Goal: Transaction & Acquisition: Purchase product/service

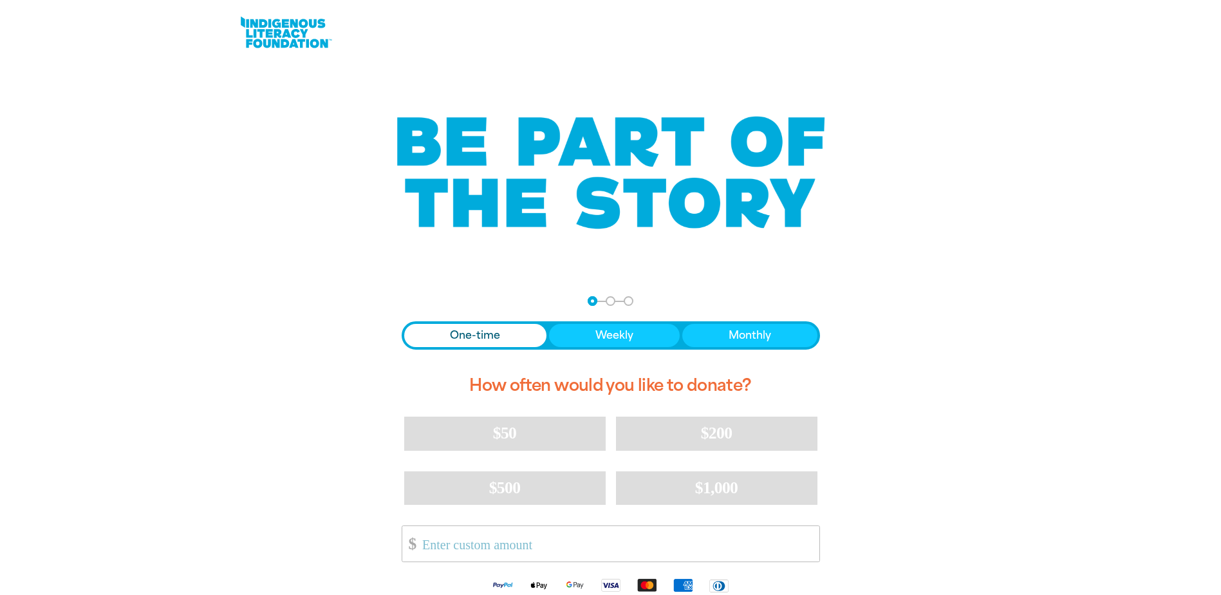
click at [486, 329] on span "One-time" at bounding box center [475, 335] width 50 height 15
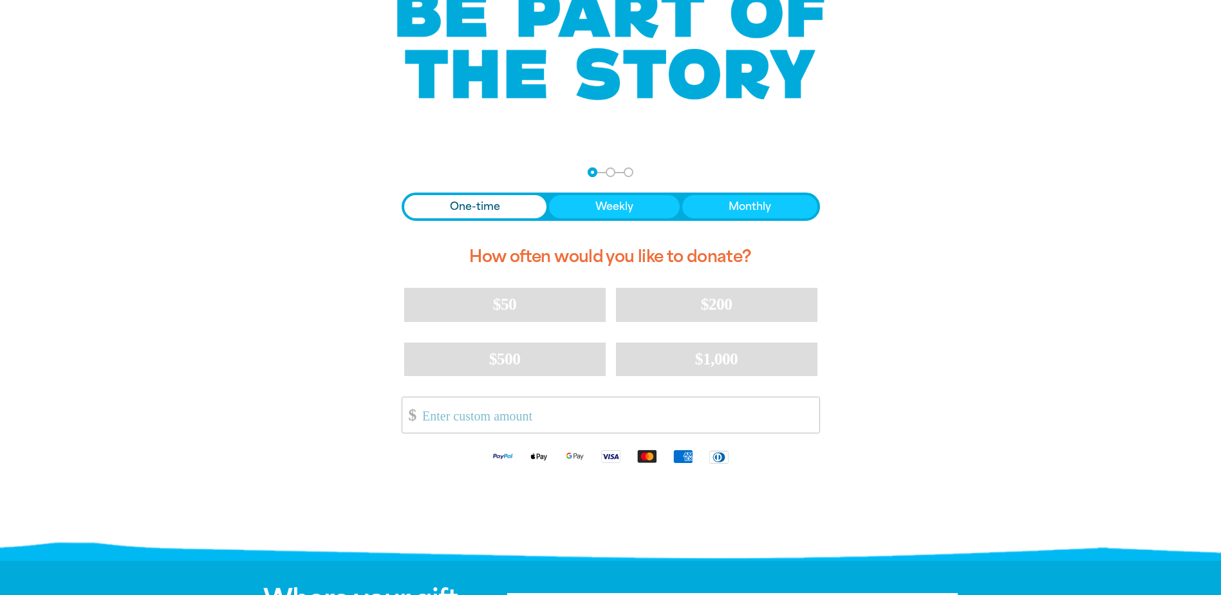
scroll to position [193, 0]
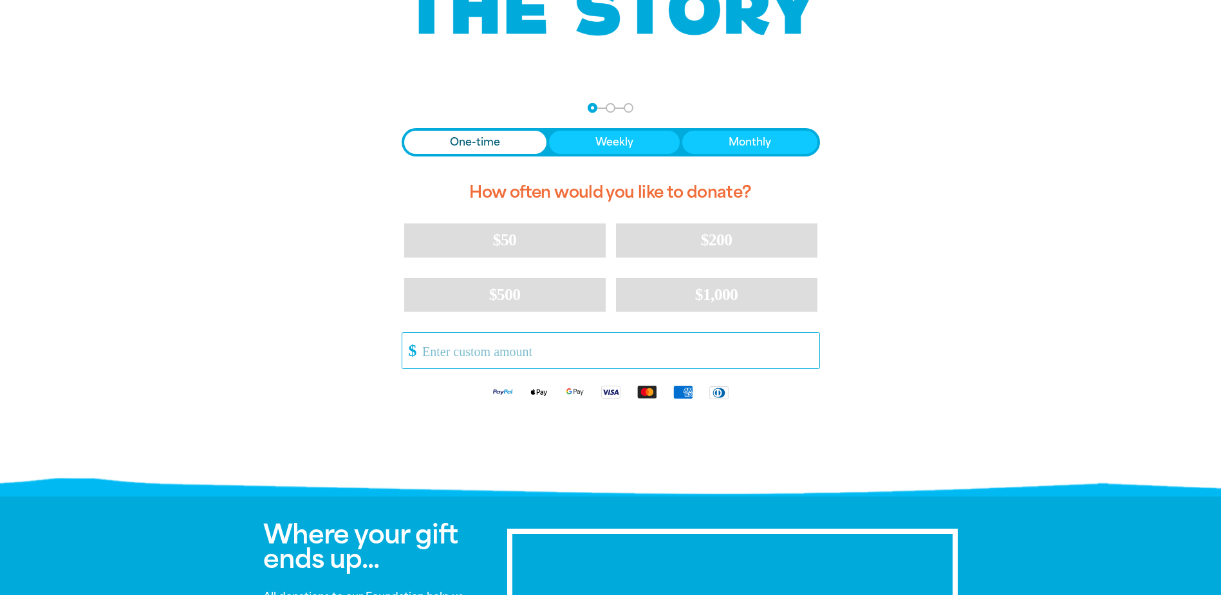
click at [510, 361] on input "Other Amount" at bounding box center [615, 350] width 405 height 35
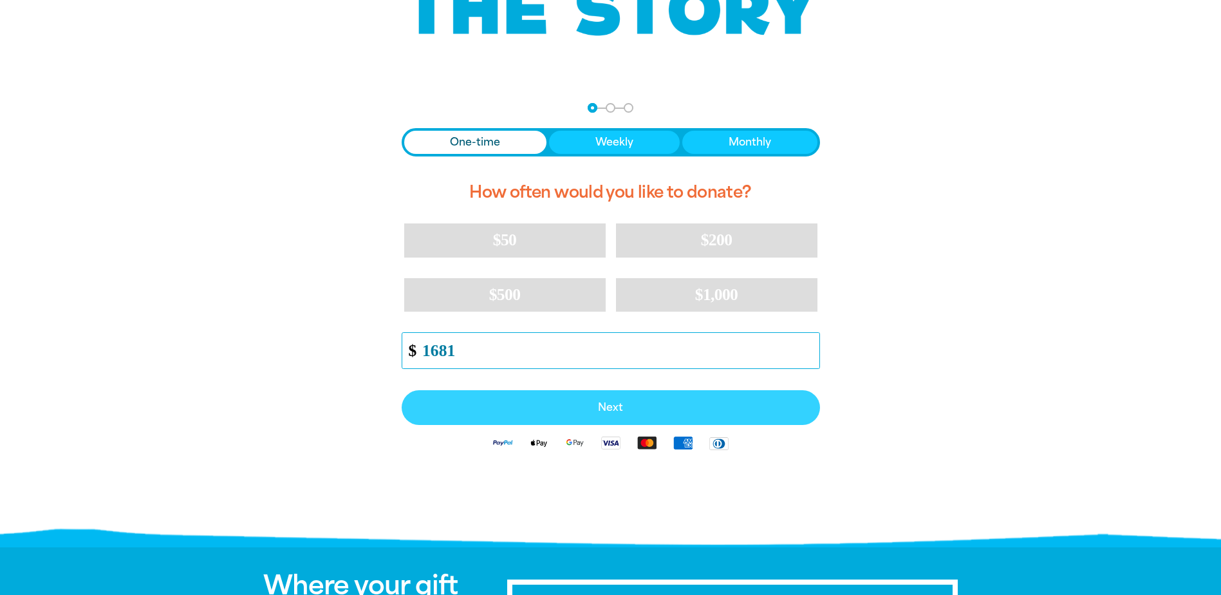
type input "1681"
click at [589, 394] on button "Next" at bounding box center [611, 407] width 418 height 35
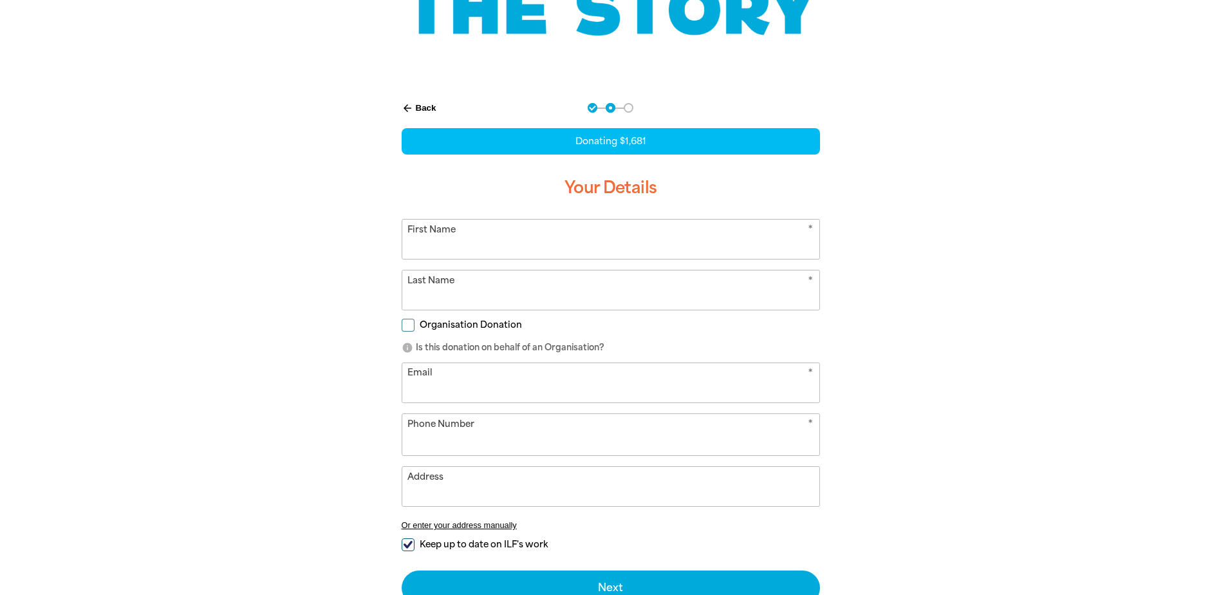
select select "AU"
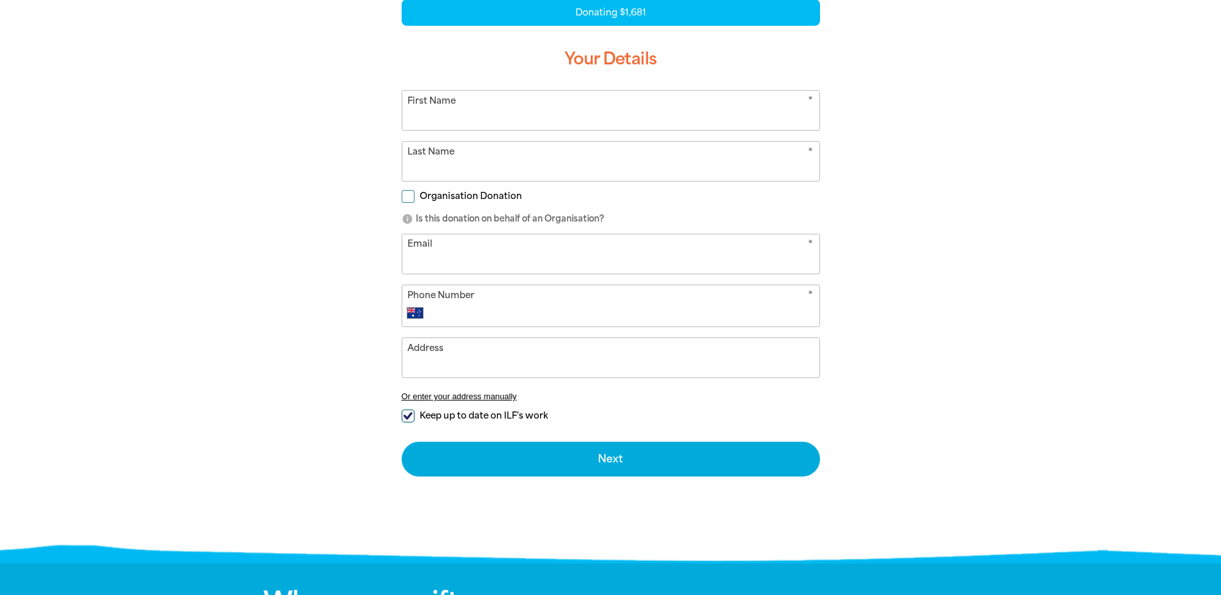
scroll to position [257, 0]
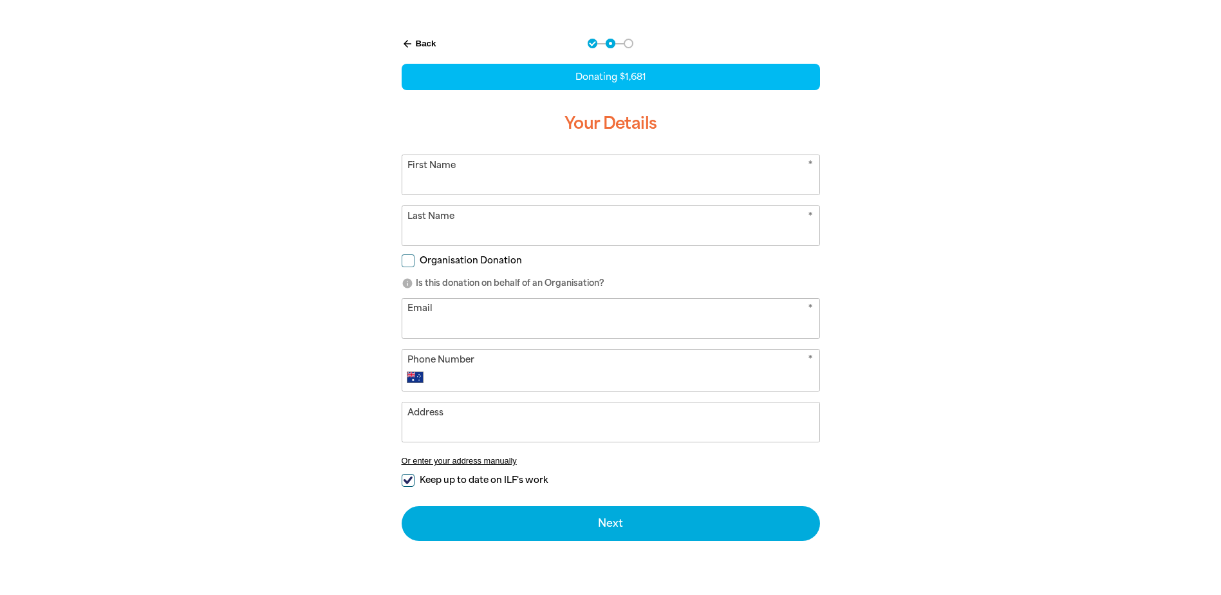
drag, startPoint x: 508, startPoint y: 171, endPoint x: 501, endPoint y: 171, distance: 7.1
click at [506, 171] on input "First Name" at bounding box center [610, 174] width 417 height 39
type input "E"
type input "Ruby"
type input "Redman"
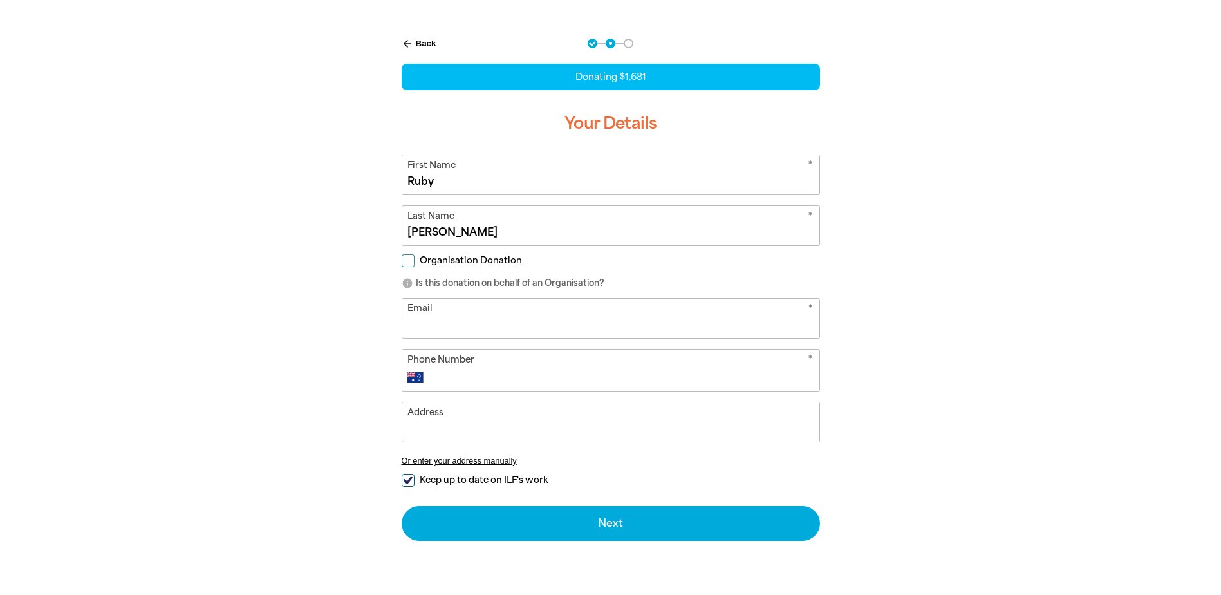
click at [412, 255] on input "Organisation Donation" at bounding box center [408, 260] width 13 height 13
checkbox input "true"
select select "AU"
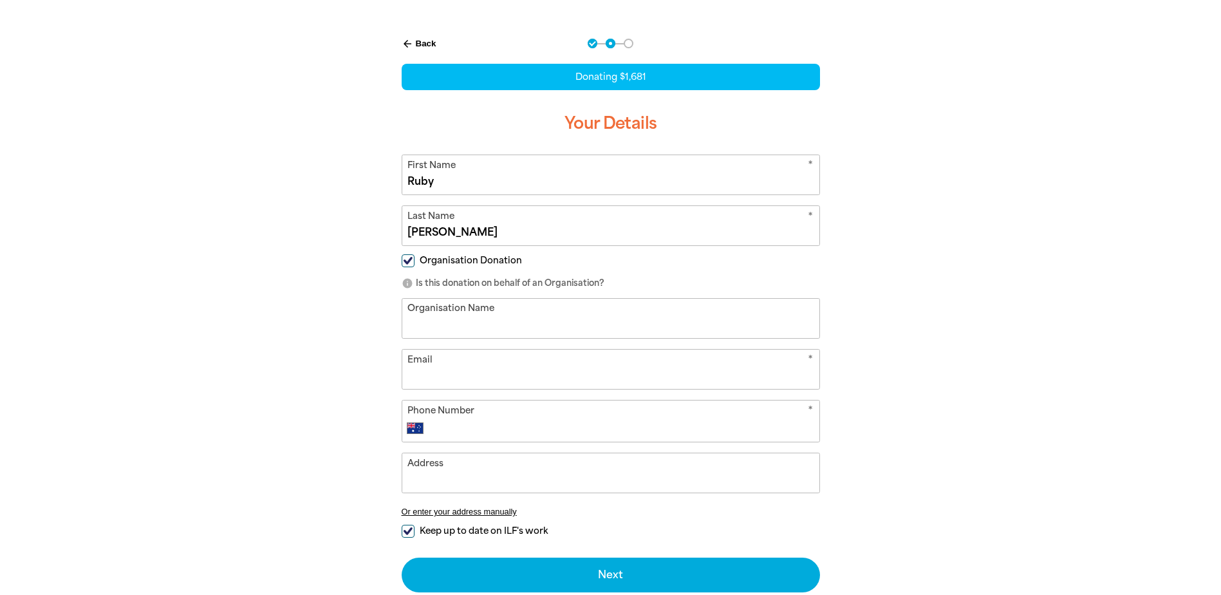
click at [455, 318] on input "Organisation Name" at bounding box center [610, 318] width 417 height 39
type input "AFSA Staff"
click at [479, 368] on input "Email" at bounding box center [610, 368] width 417 height 39
type input "ruby.redman@afsa.gov.au"
click at [514, 434] on input "Phone Number" at bounding box center [623, 427] width 380 height 15
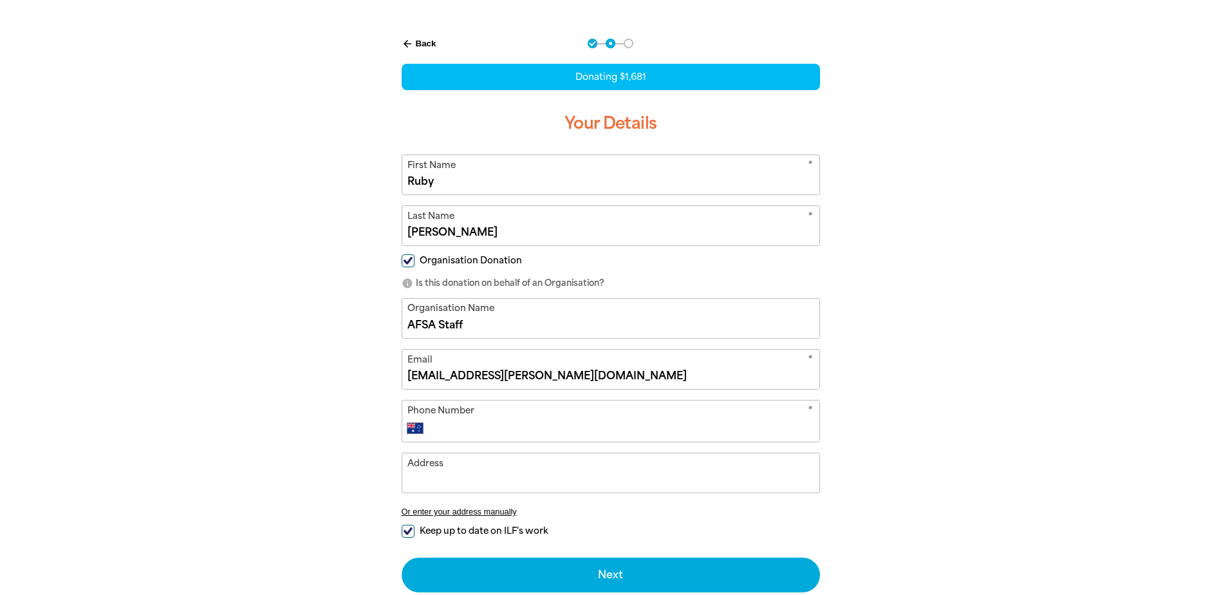
click at [519, 421] on input "Phone Number" at bounding box center [623, 427] width 380 height 15
type input "0468 708 328"
click at [489, 472] on input "Address" at bounding box center [610, 472] width 417 height 39
click at [589, 486] on input "Address" at bounding box center [610, 472] width 417 height 39
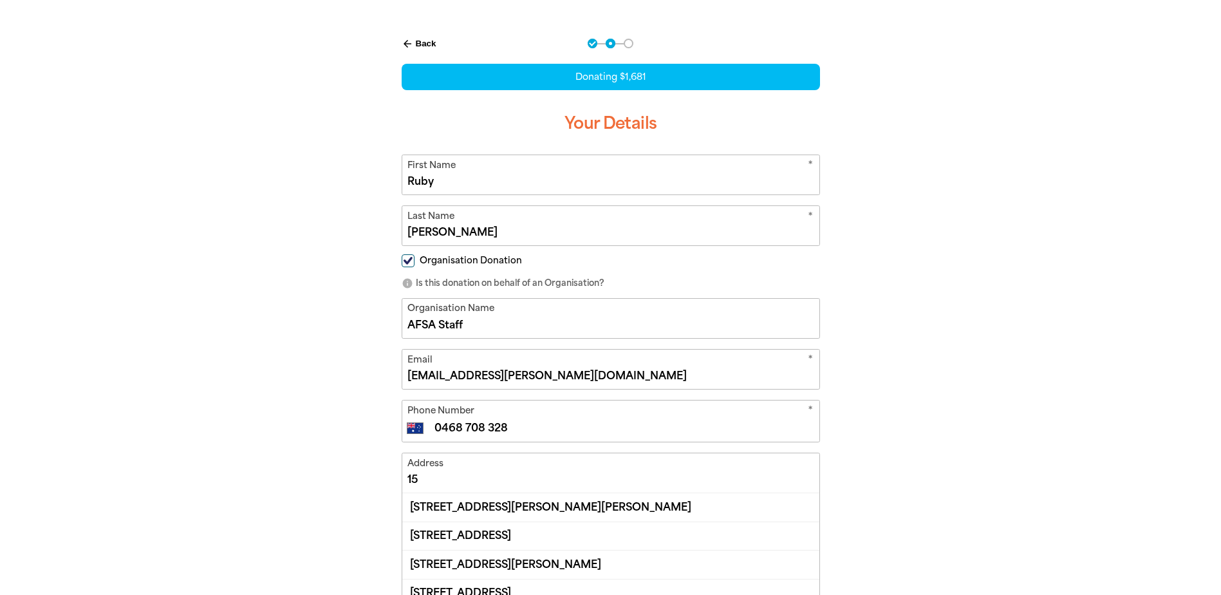
type input "1"
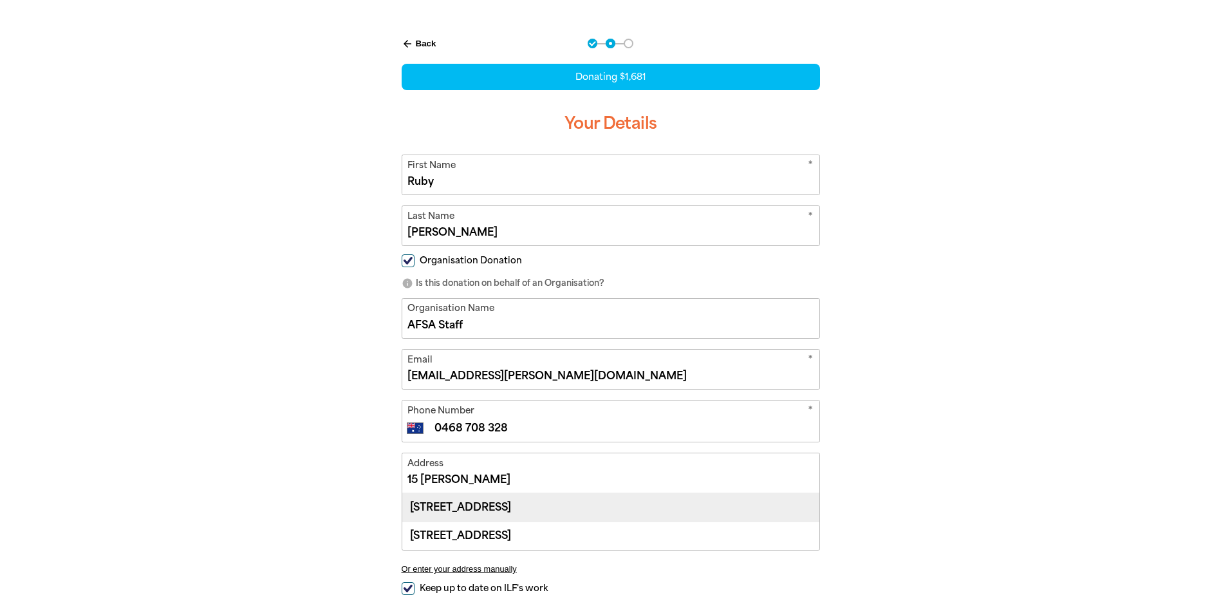
click at [497, 507] on div "15 Kite Close, MOGGILL QLD 4070" at bounding box center [610, 507] width 417 height 28
type input "15 Kite Close, MOGGILL QLD 4070"
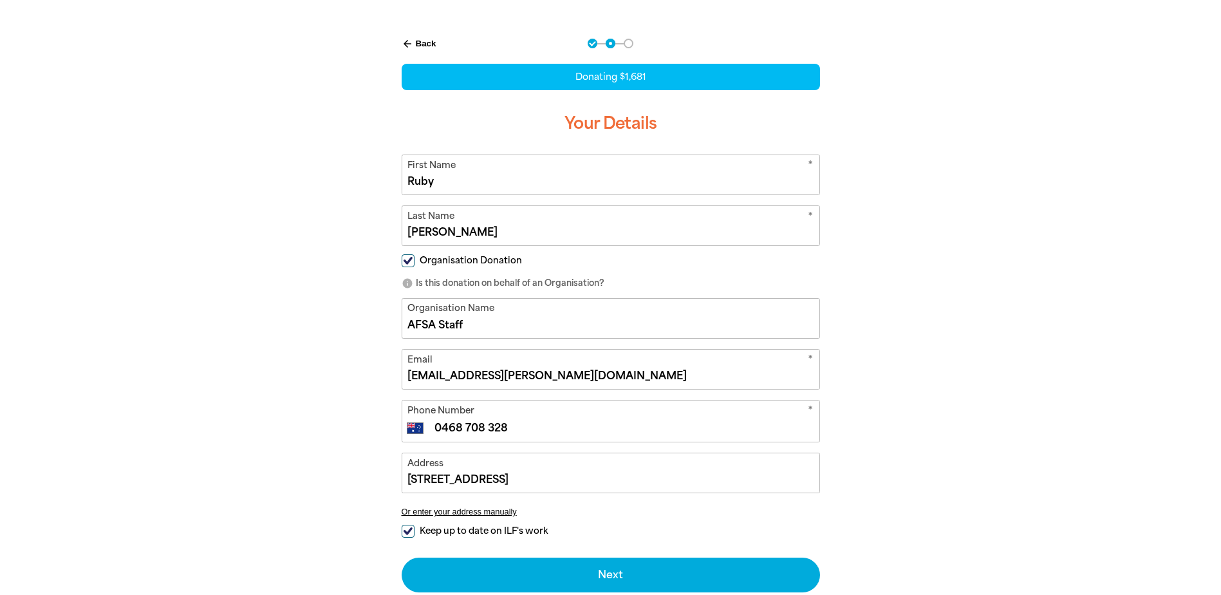
click at [950, 382] on div "arrow_back Back Step 1 Step 2 Step 3 Donating $1,681 Your Details * First Name …" at bounding box center [611, 347] width 772 height 649
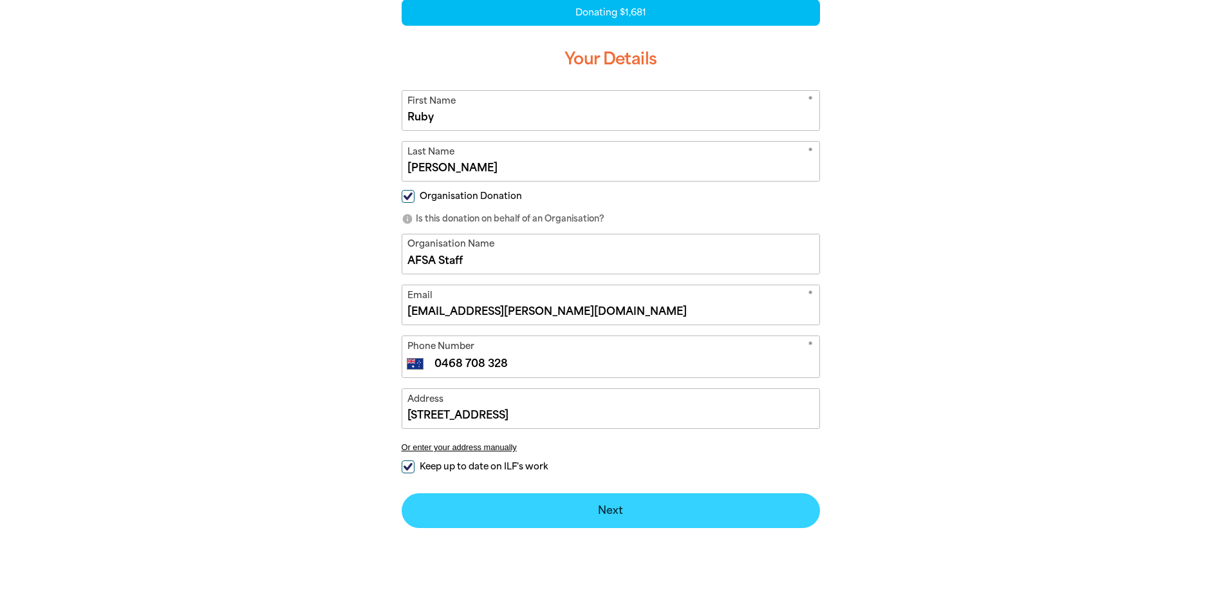
click at [725, 515] on button "Next chevron_right" at bounding box center [611, 510] width 418 height 35
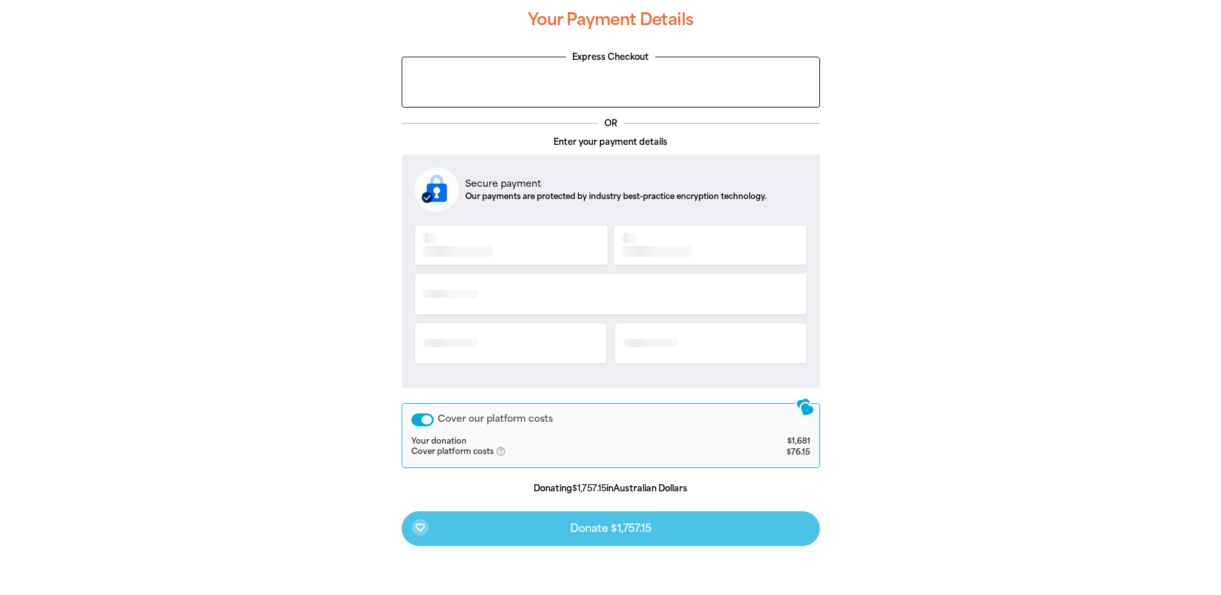
scroll to position [275, 0]
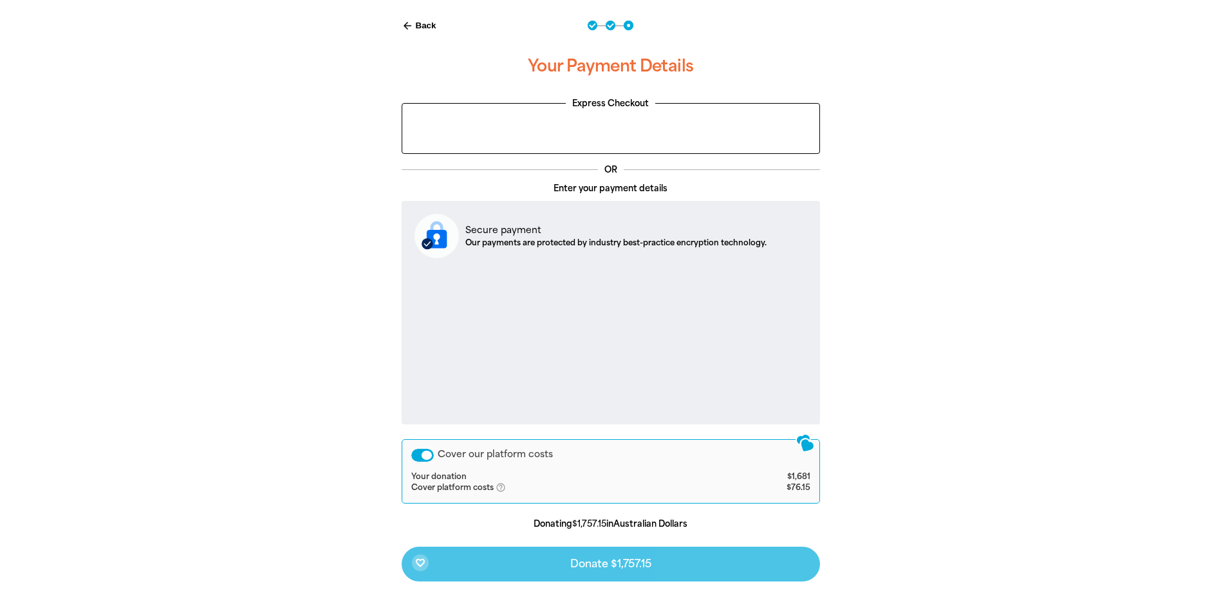
click at [419, 454] on div "Cover our platform costs" at bounding box center [422, 455] width 23 height 13
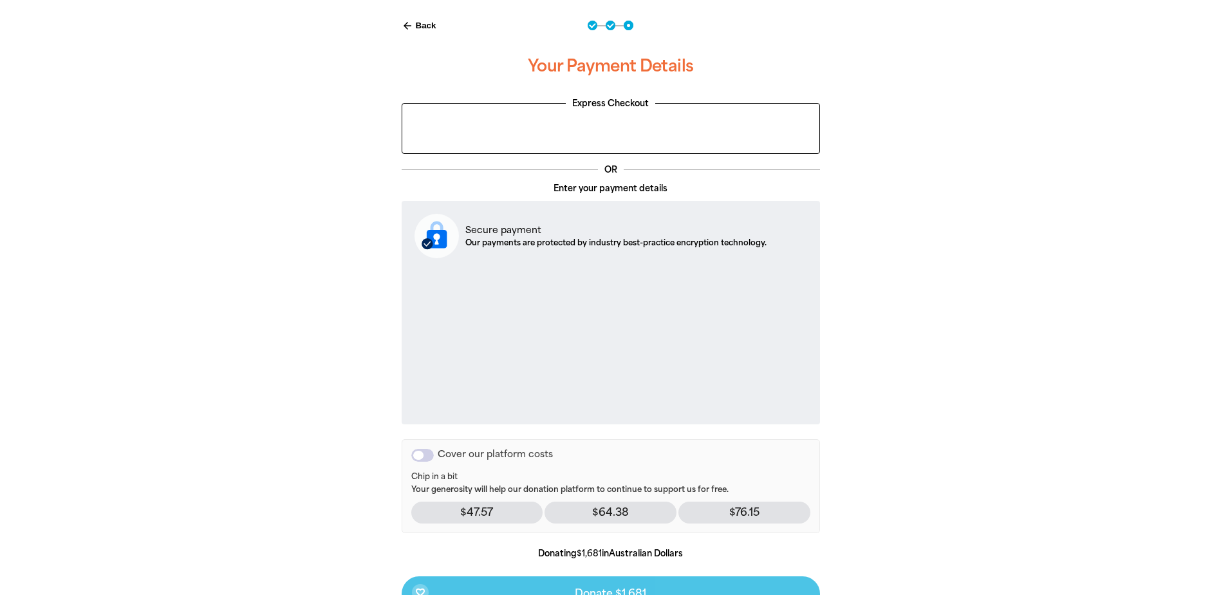
click at [955, 430] on div "arrow_back Back Step 1 Step 2 Step 3 Your Payment Details Express Checkout OR E…" at bounding box center [611, 348] width 772 height 686
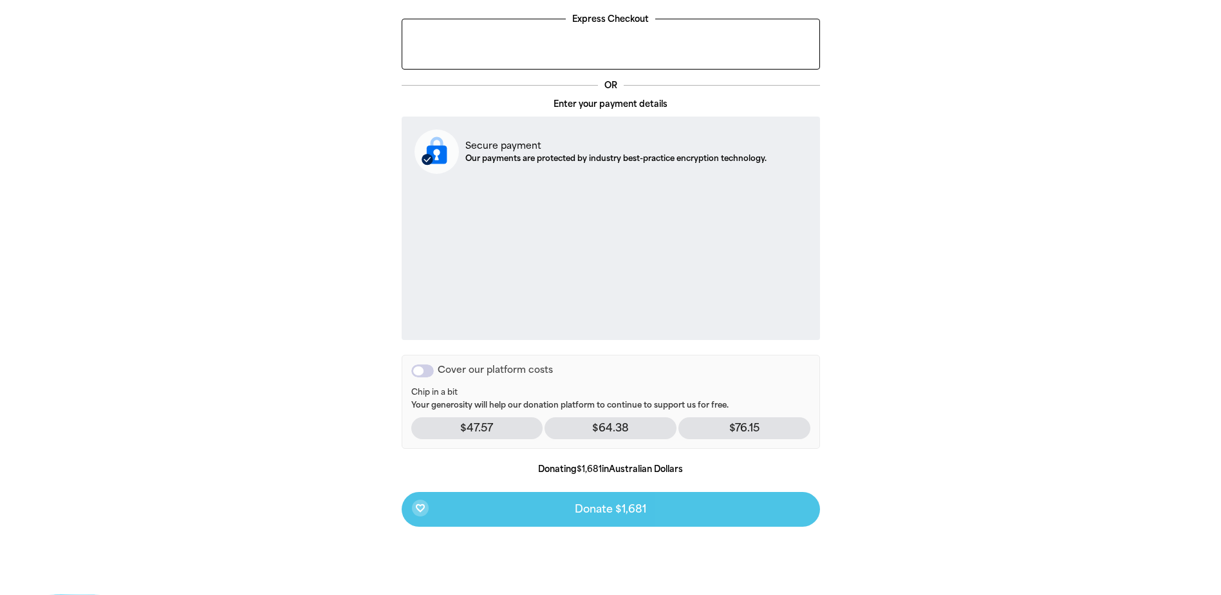
scroll to position [295, 0]
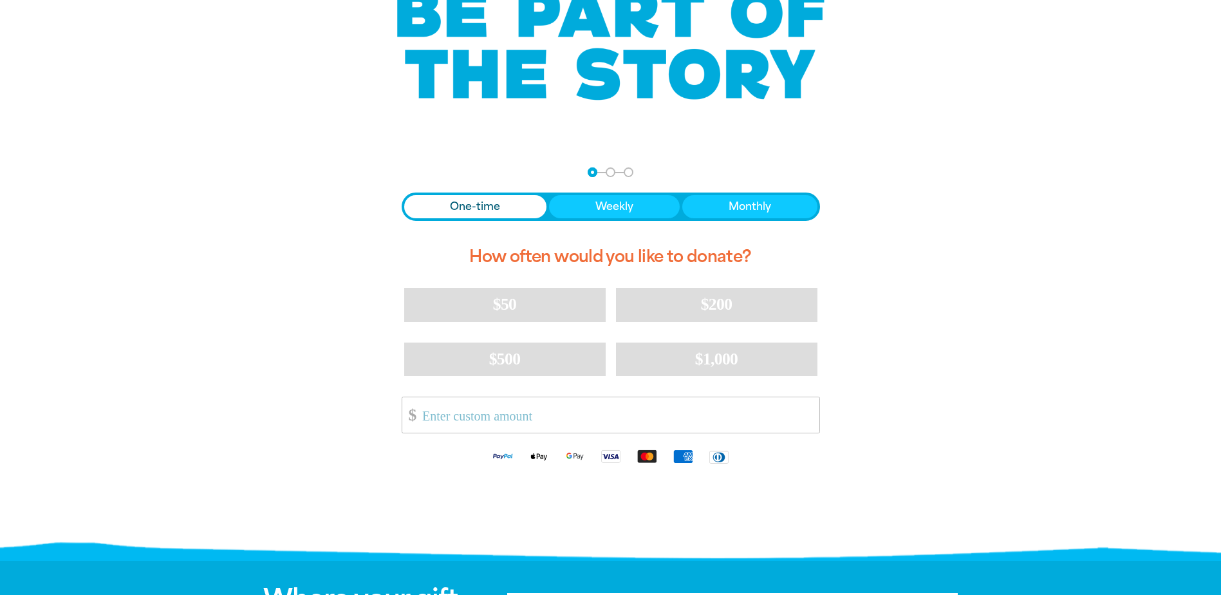
drag, startPoint x: 337, startPoint y: 400, endPoint x: 396, endPoint y: 418, distance: 61.5
click at [337, 400] on div "arrow_back Back Step 1 Step 2 Step 3 One-time Weekly Monthly How often would yo…" at bounding box center [611, 352] width 772 height 403
click at [428, 422] on input "Other Amount" at bounding box center [615, 414] width 405 height 35
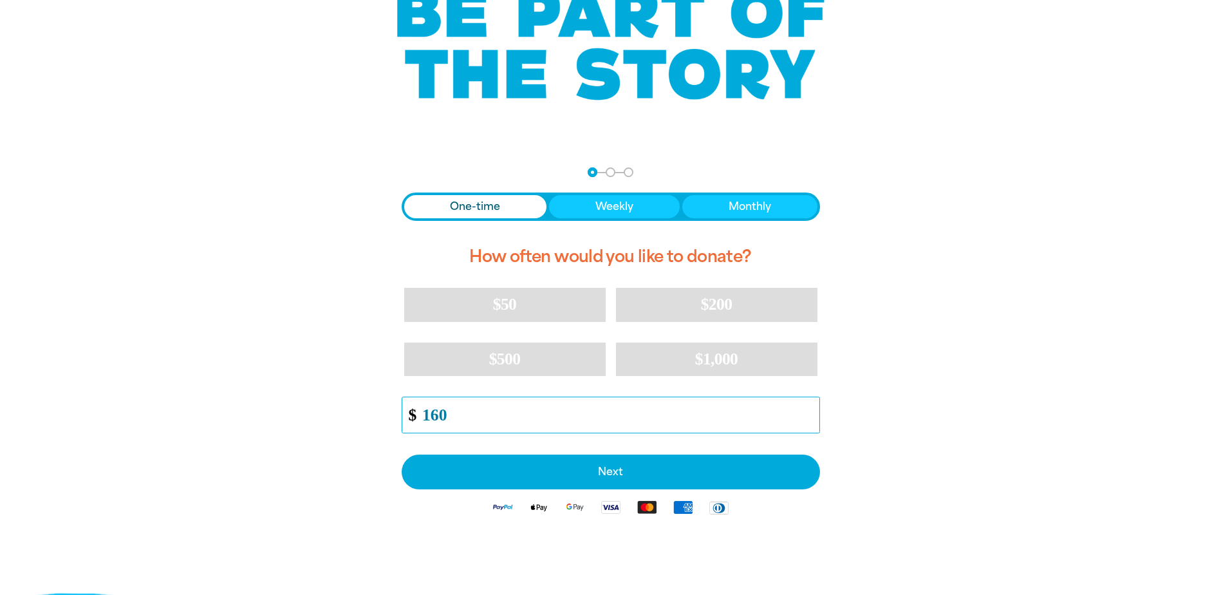
type input "160"
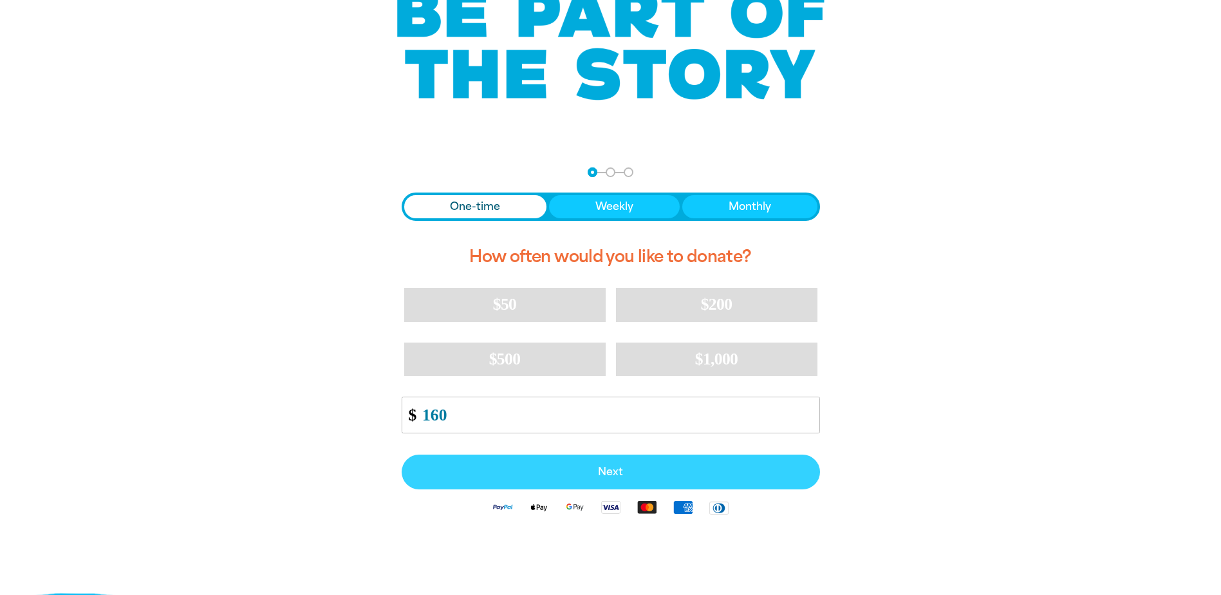
drag, startPoint x: 449, startPoint y: 451, endPoint x: 454, endPoint y: 461, distance: 10.9
click at [450, 453] on div "One-time Weekly Monthly How often would you like to donate? $50 $200 $500 $1,00…" at bounding box center [611, 358] width 418 height 332
click at [455, 465] on button "Next" at bounding box center [611, 471] width 418 height 35
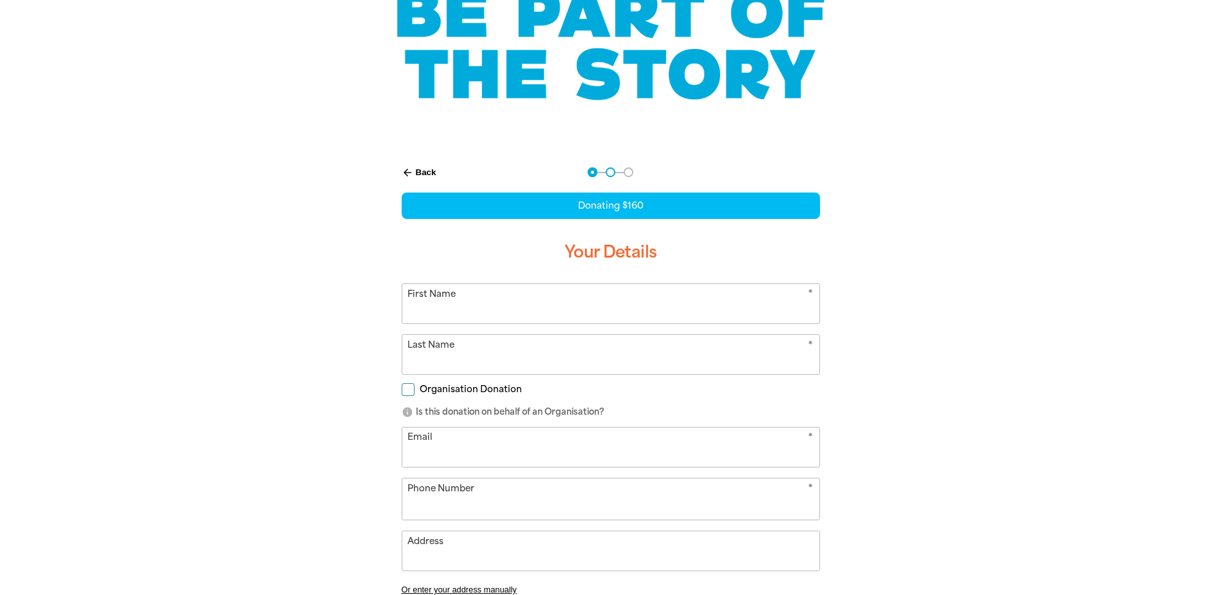
select select "AU"
click at [436, 394] on span "Organisation Donation" at bounding box center [471, 389] width 102 height 12
click at [414, 394] on input "Organisation Donation" at bounding box center [408, 389] width 13 height 13
checkbox input "true"
select select "AU"
